Goal: Task Accomplishment & Management: Manage account settings

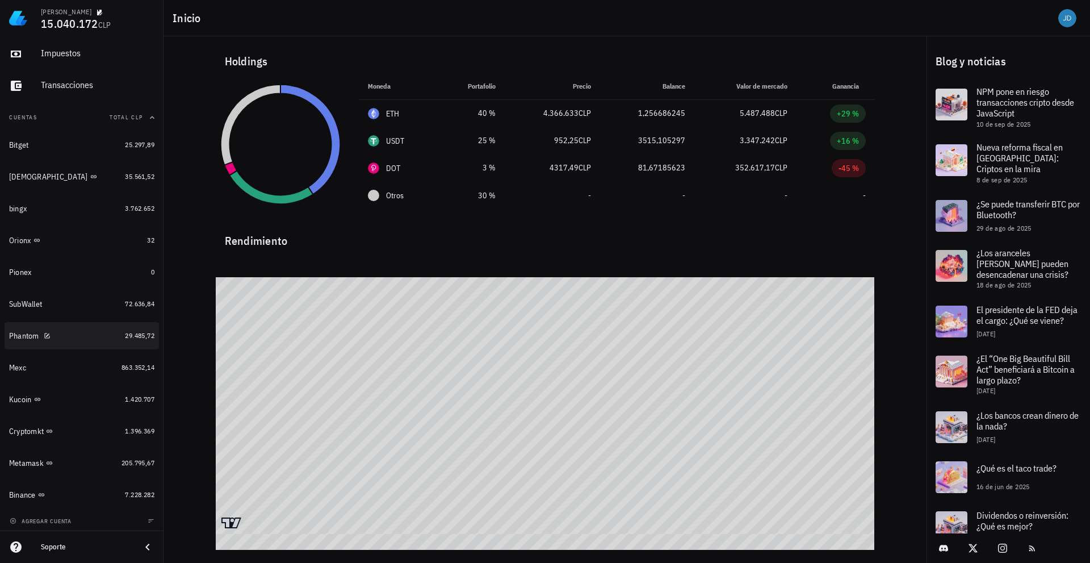
scroll to position [67, 0]
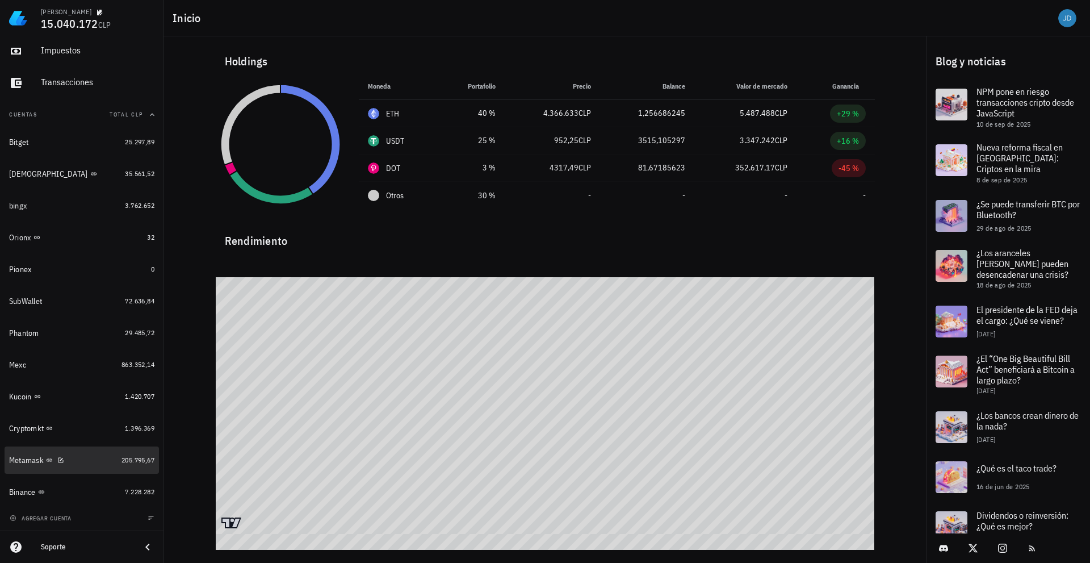
click at [25, 456] on div "Metamask" at bounding box center [26, 460] width 35 height 10
